Goal: Find specific page/section: Find specific page/section

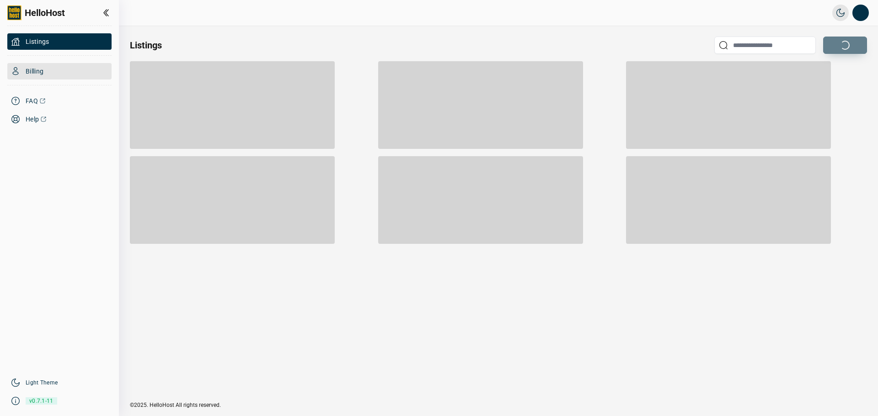
click at [58, 73] on div "Billing" at bounding box center [59, 71] width 104 height 16
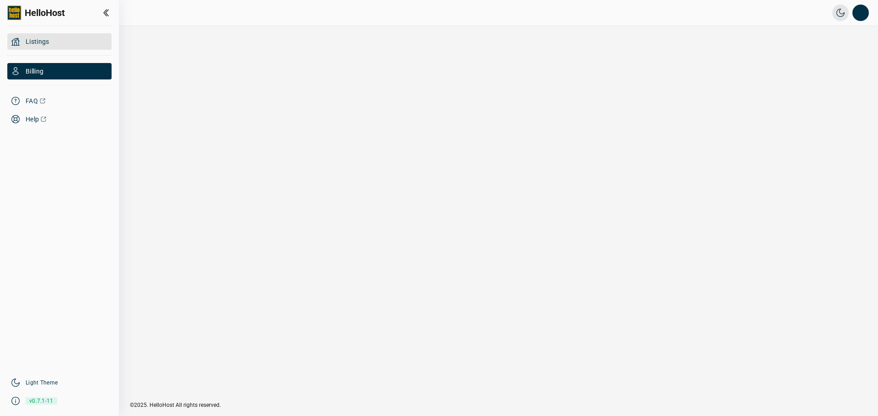
click at [62, 43] on div "Listings" at bounding box center [59, 41] width 104 height 16
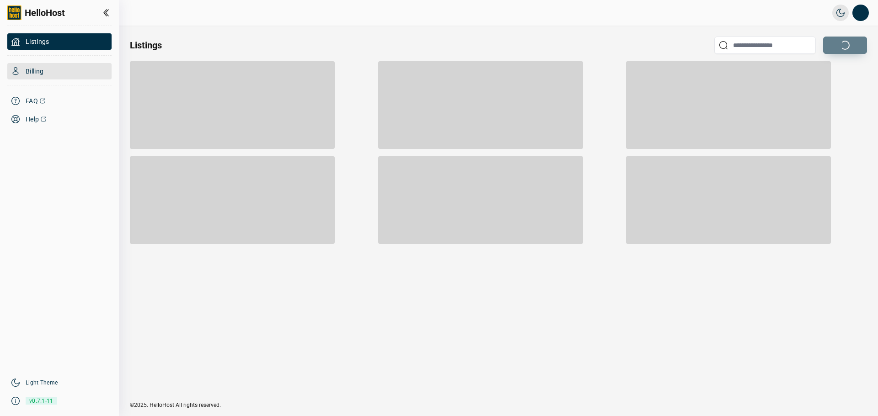
click at [55, 69] on div "Billing" at bounding box center [59, 71] width 104 height 16
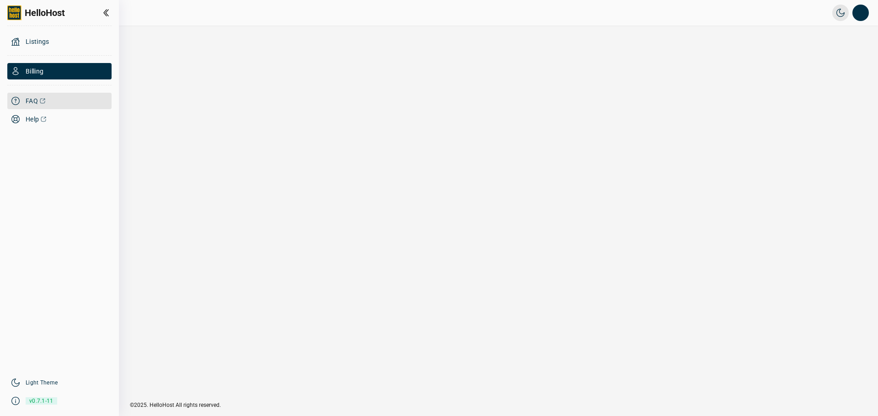
click at [32, 104] on span "FAQ" at bounding box center [32, 100] width 12 height 9
